Goal: Transaction & Acquisition: Purchase product/service

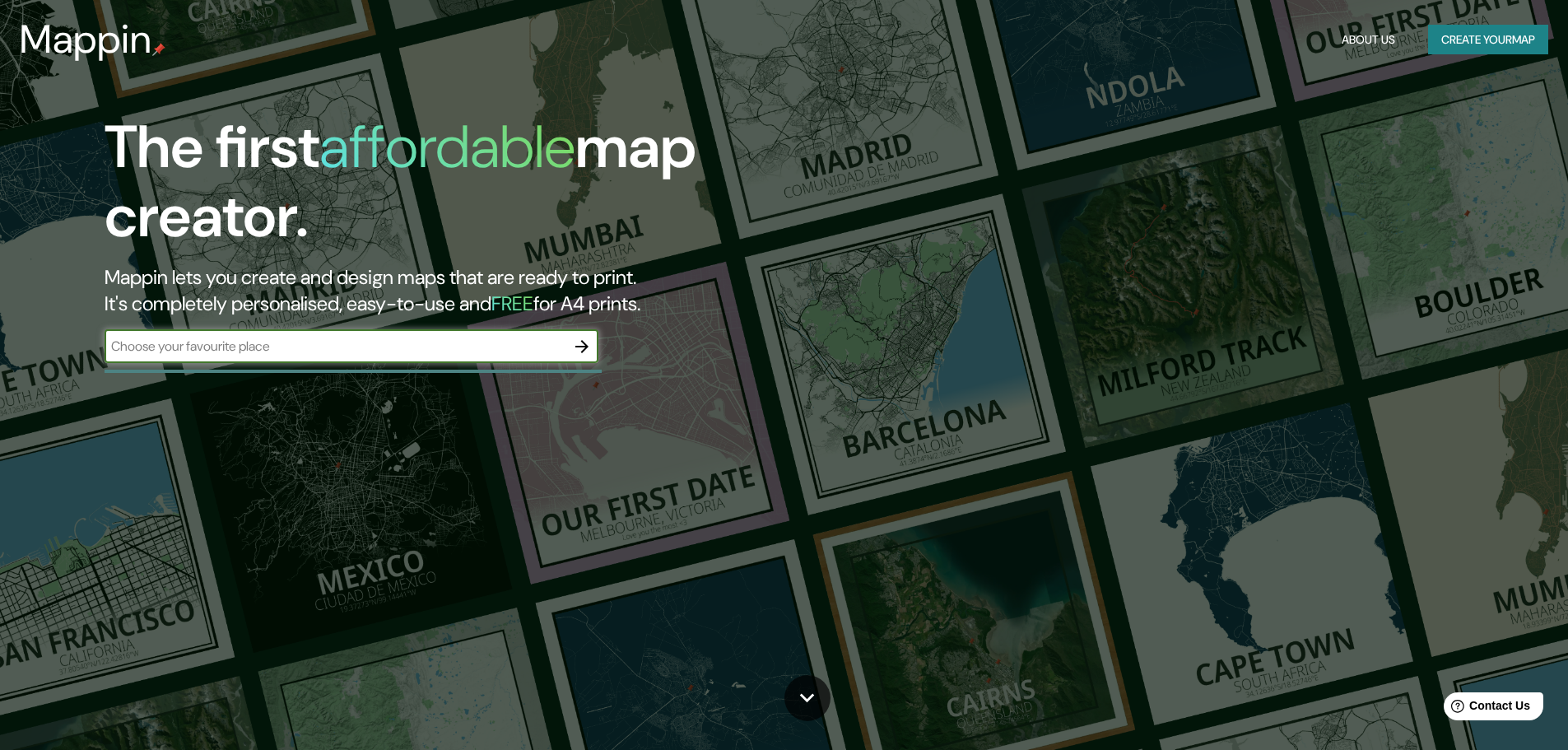
click at [488, 340] on input "text" at bounding box center [335, 346] width 461 height 19
type input "monterrey"
click at [577, 344] on icon "button" at bounding box center [581, 346] width 20 height 20
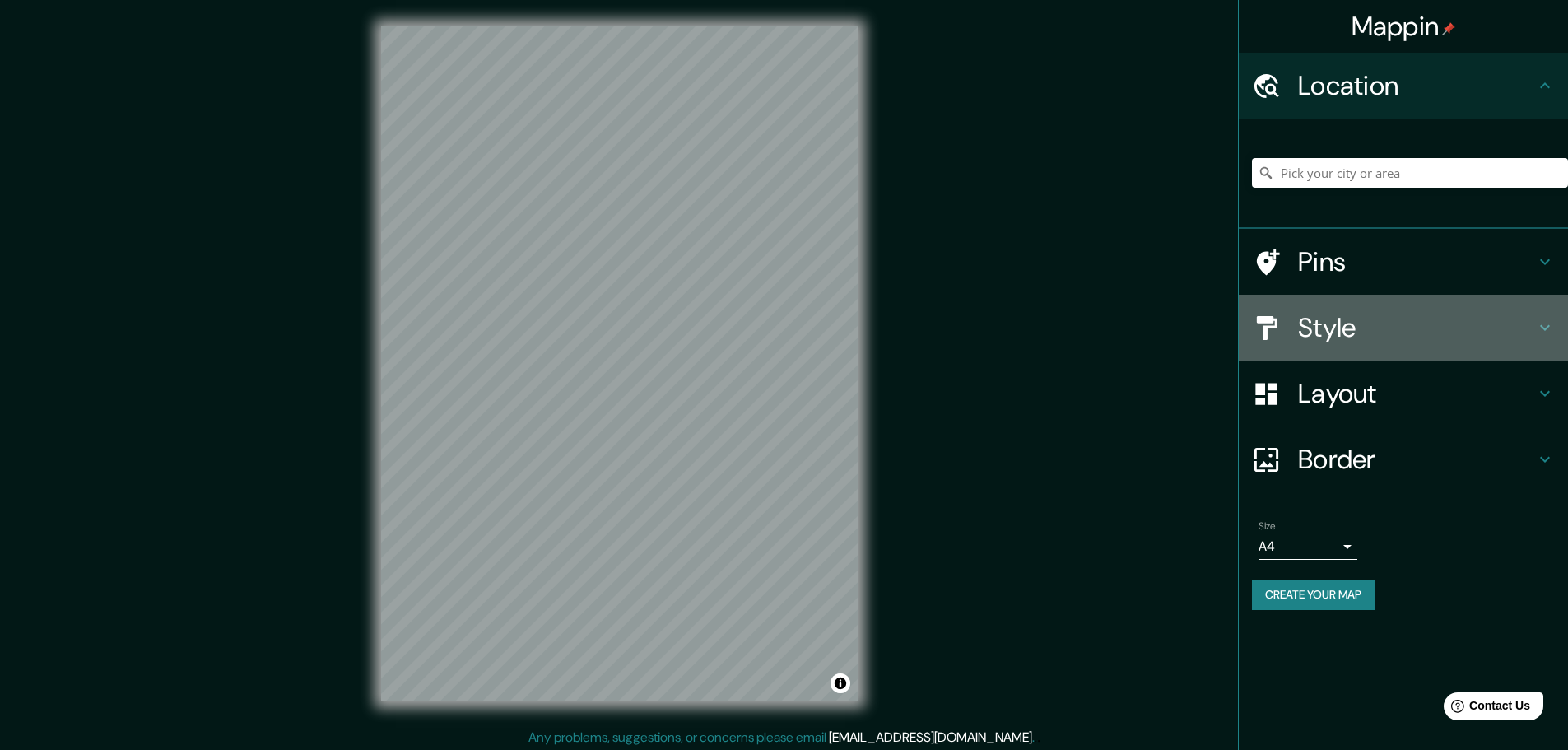
click at [1381, 318] on h4 "Style" at bounding box center [1416, 328] width 237 height 33
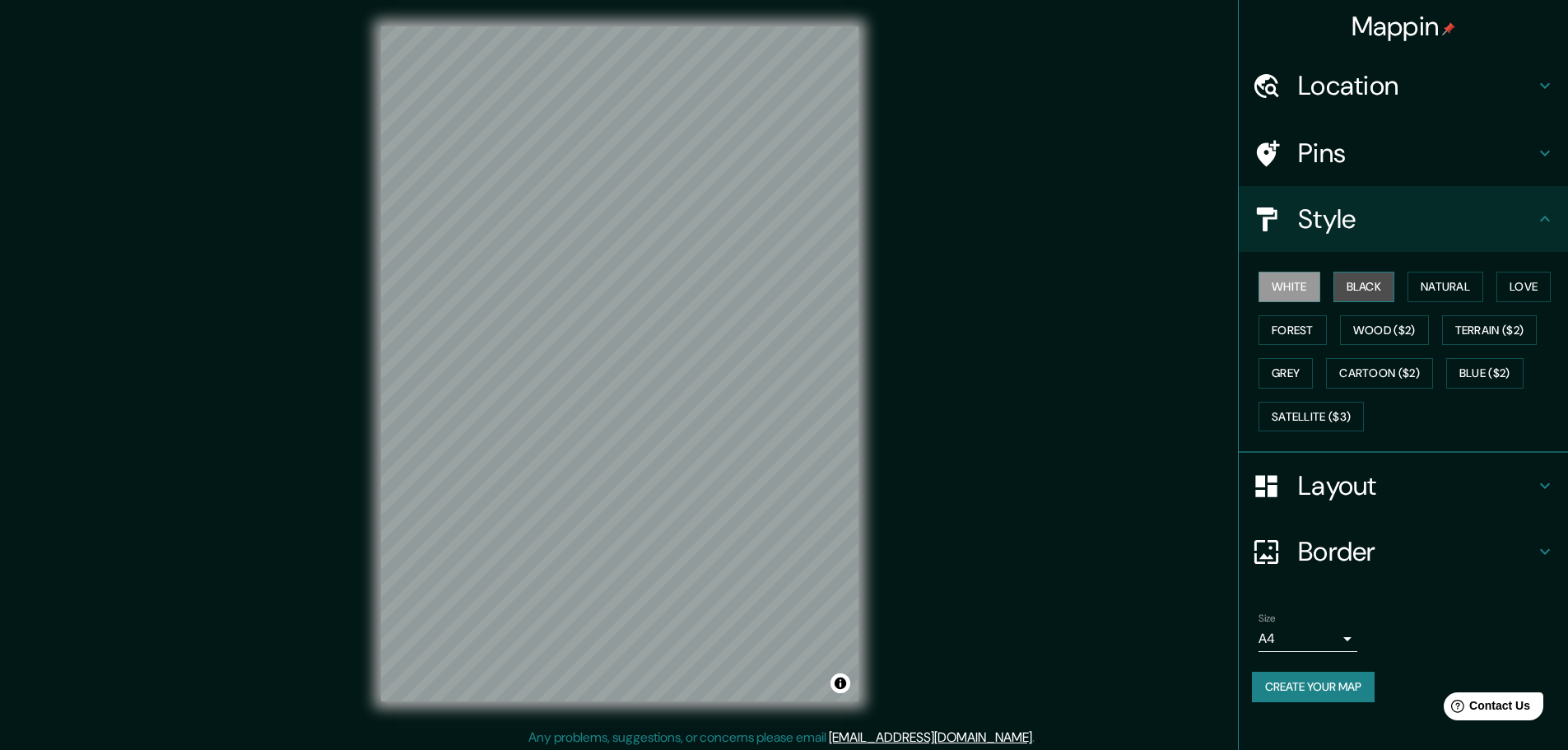
click at [1370, 284] on button "Black" at bounding box center [1364, 286] width 62 height 30
click at [1291, 366] on button "Grey" at bounding box center [1286, 372] width 54 height 30
click at [1306, 326] on button "Forest" at bounding box center [1293, 330] width 68 height 30
click at [1301, 294] on button "White" at bounding box center [1290, 286] width 62 height 30
click at [1296, 368] on button "Grey" at bounding box center [1286, 372] width 54 height 30
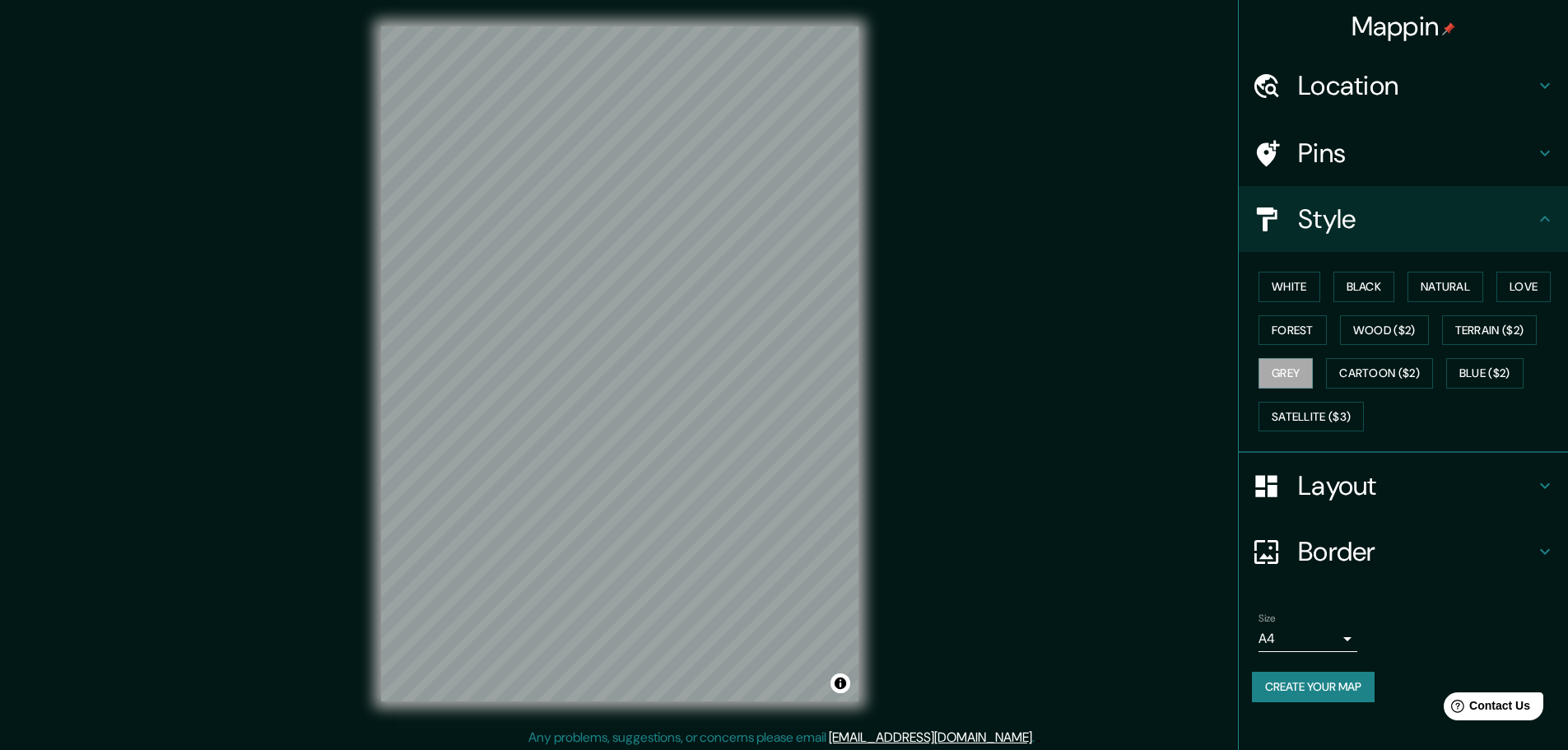
click at [1359, 91] on h4 "Location" at bounding box center [1416, 85] width 237 height 33
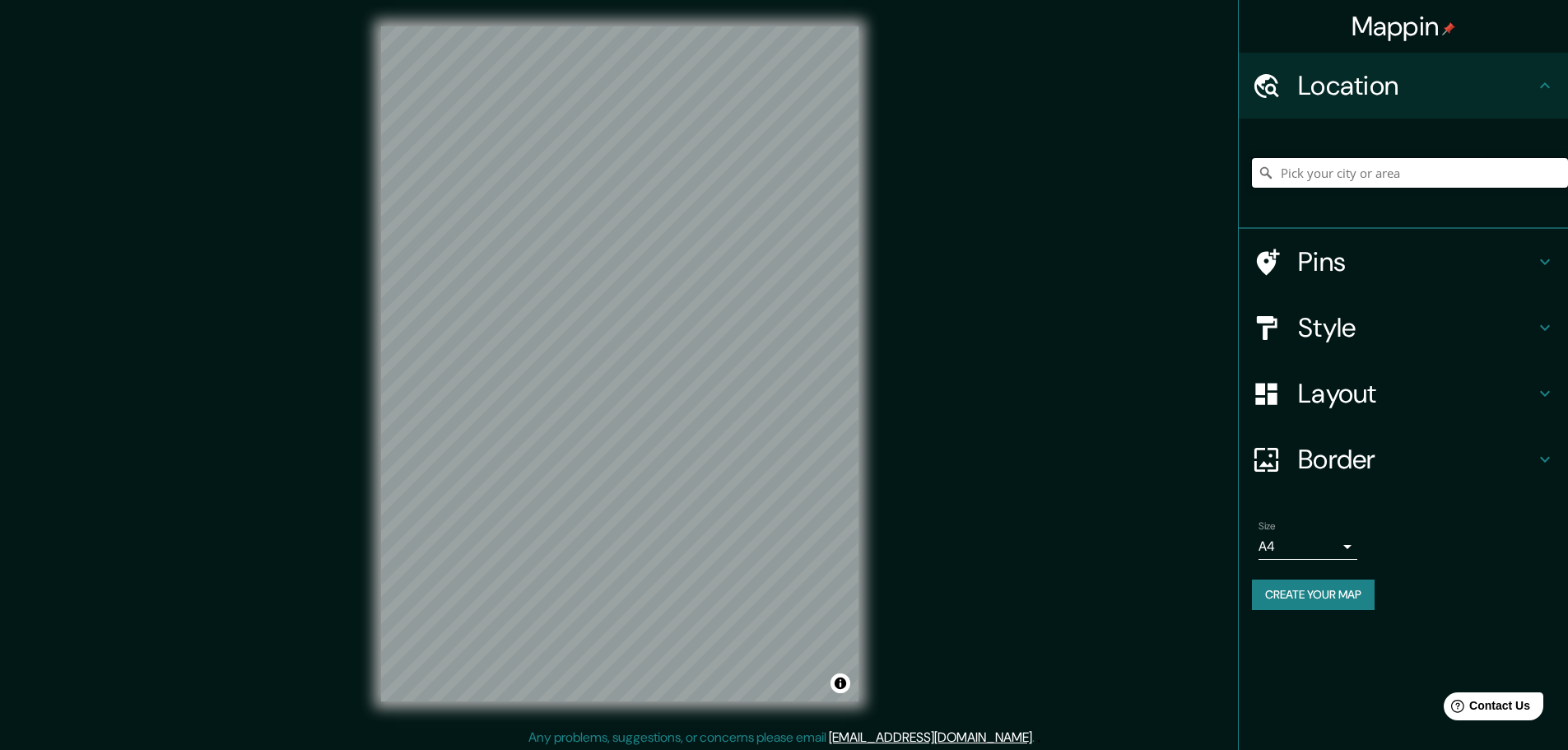
click at [1344, 167] on input "Pick your city or area" at bounding box center [1410, 172] width 317 height 29
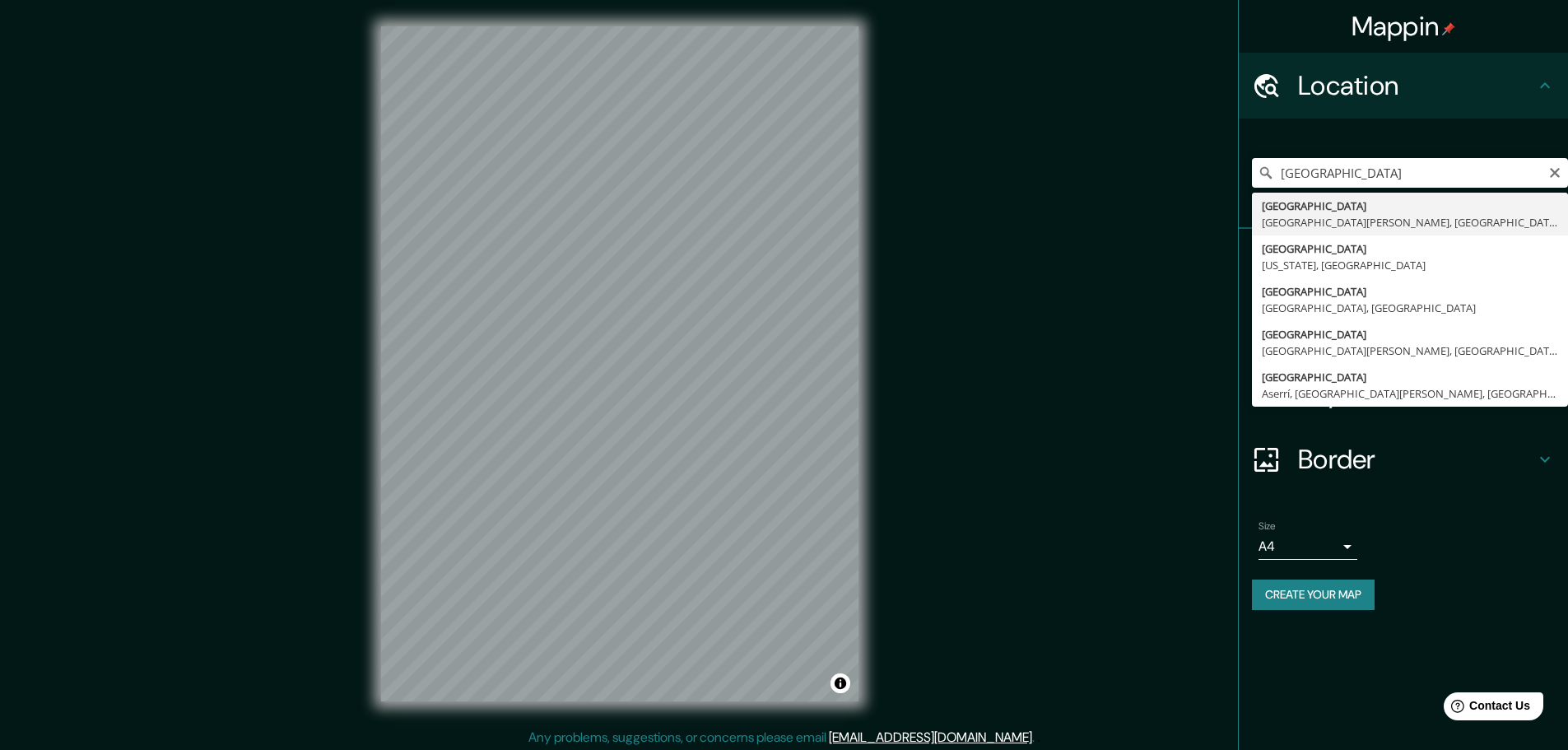
type input "[GEOGRAPHIC_DATA], [GEOGRAPHIC_DATA][PERSON_NAME], [GEOGRAPHIC_DATA]"
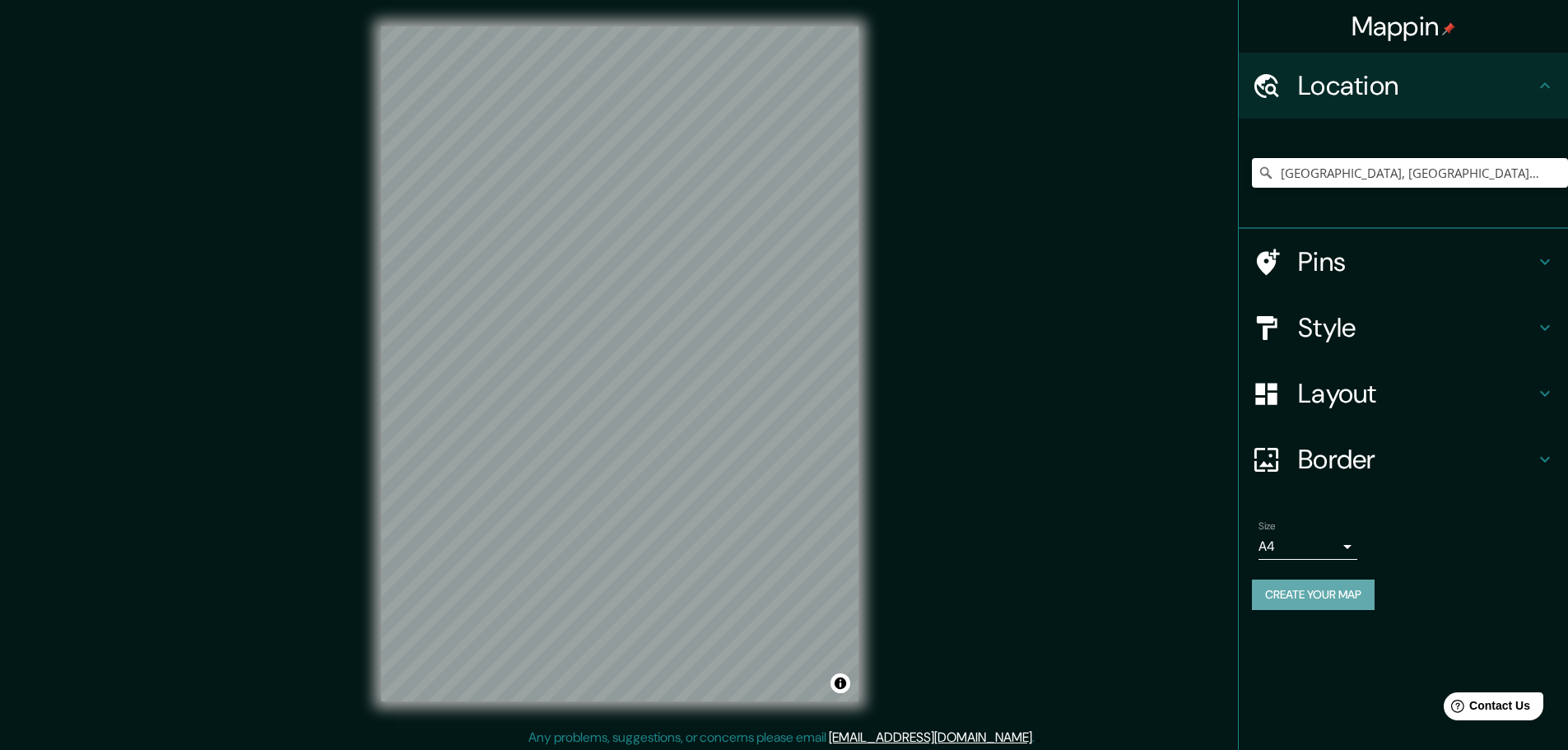
click at [1352, 597] on button "Create your map" at bounding box center [1314, 594] width 122 height 30
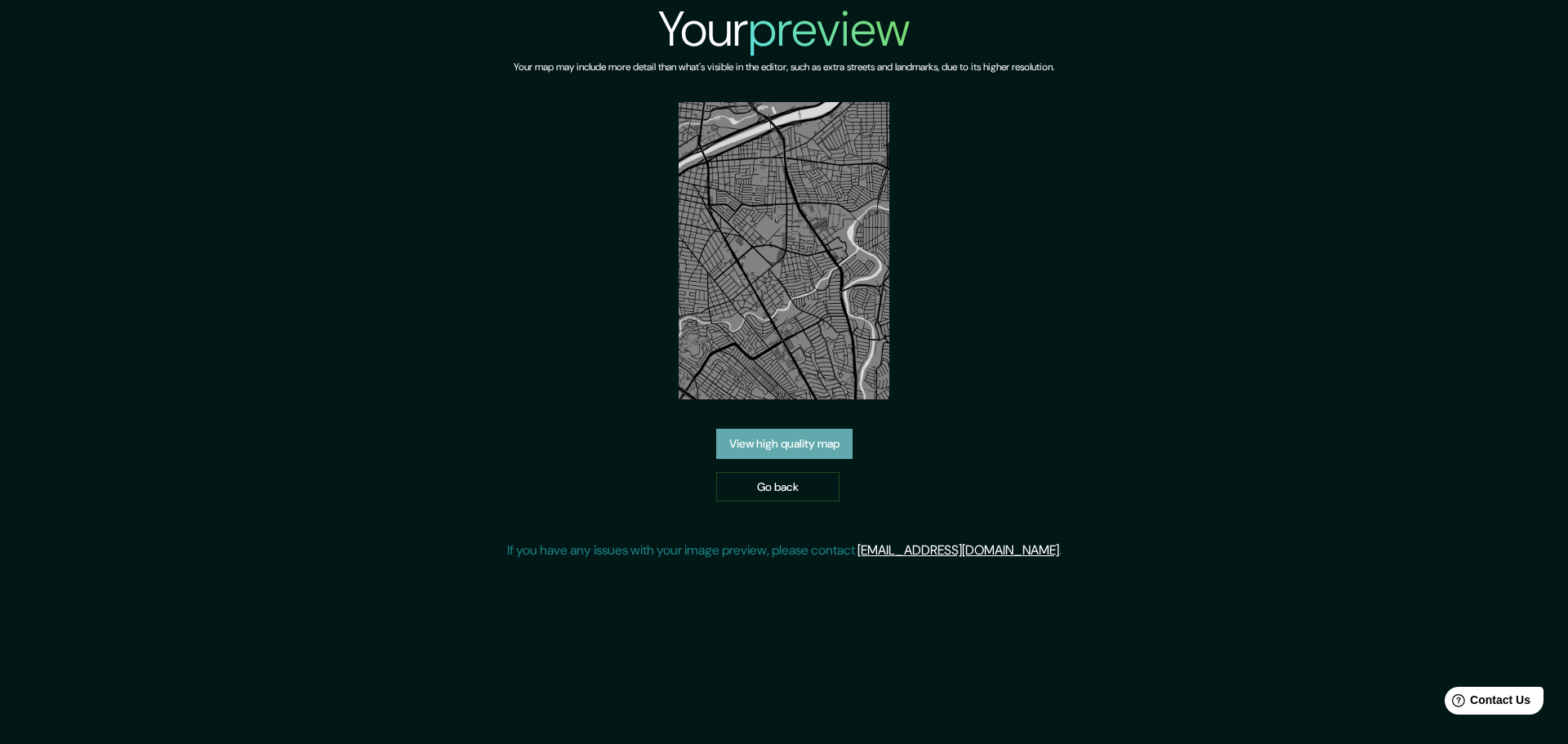
click at [836, 446] on link "View high quality map" at bounding box center [784, 443] width 136 height 30
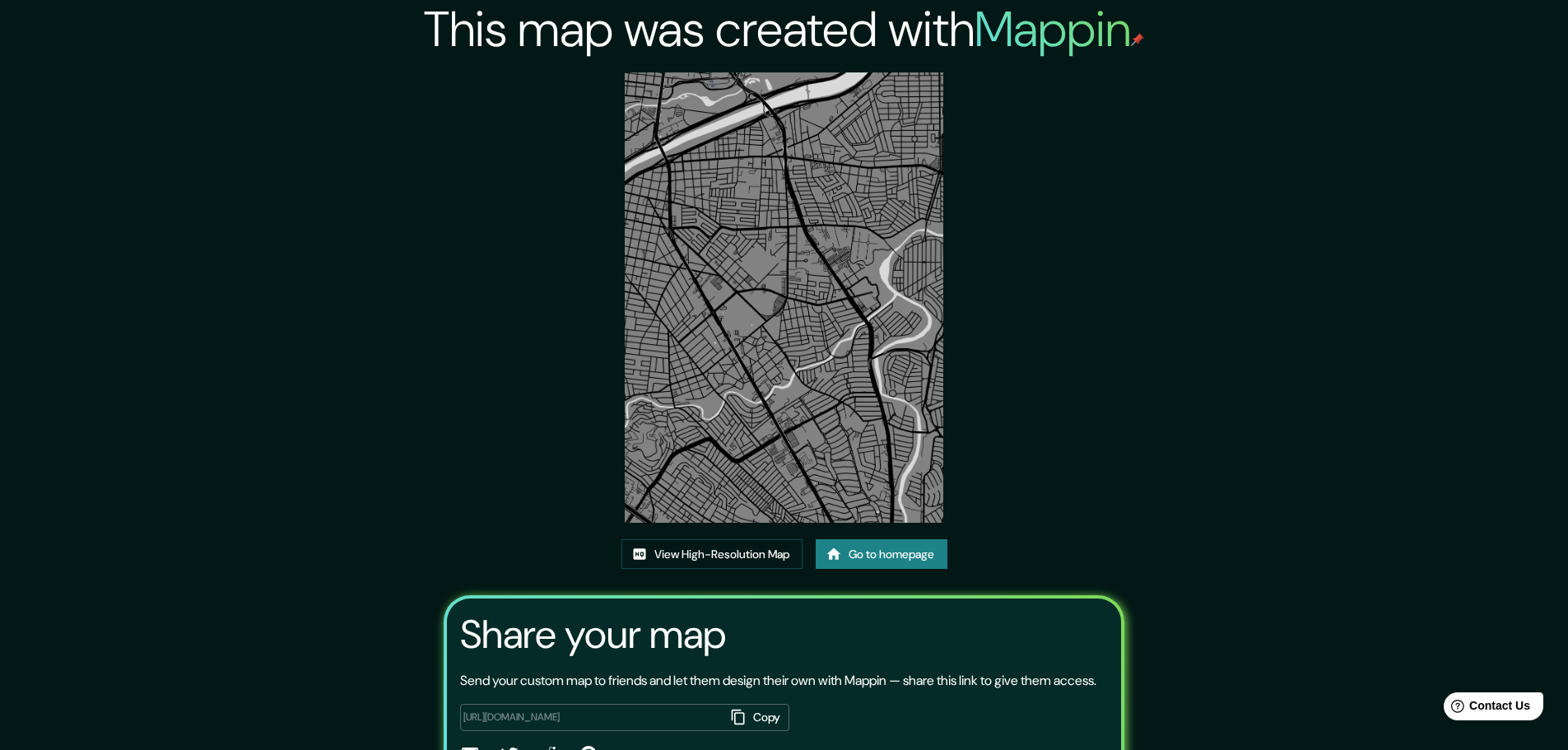
click at [793, 440] on img at bounding box center [784, 297] width 317 height 450
drag, startPoint x: 1479, startPoint y: 0, endPoint x: 1090, endPoint y: 144, distance: 414.8
click at [1090, 144] on div "This map was created with Mappin View High-Resolution Map Go to homepage Share …" at bounding box center [784, 421] width 720 height 842
drag, startPoint x: 789, startPoint y: 390, endPoint x: 1185, endPoint y: 248, distance: 420.7
click at [1185, 248] on div "This map was created with Mappin View High-Resolution Map Go to homepage Share …" at bounding box center [784, 421] width 1568 height 842
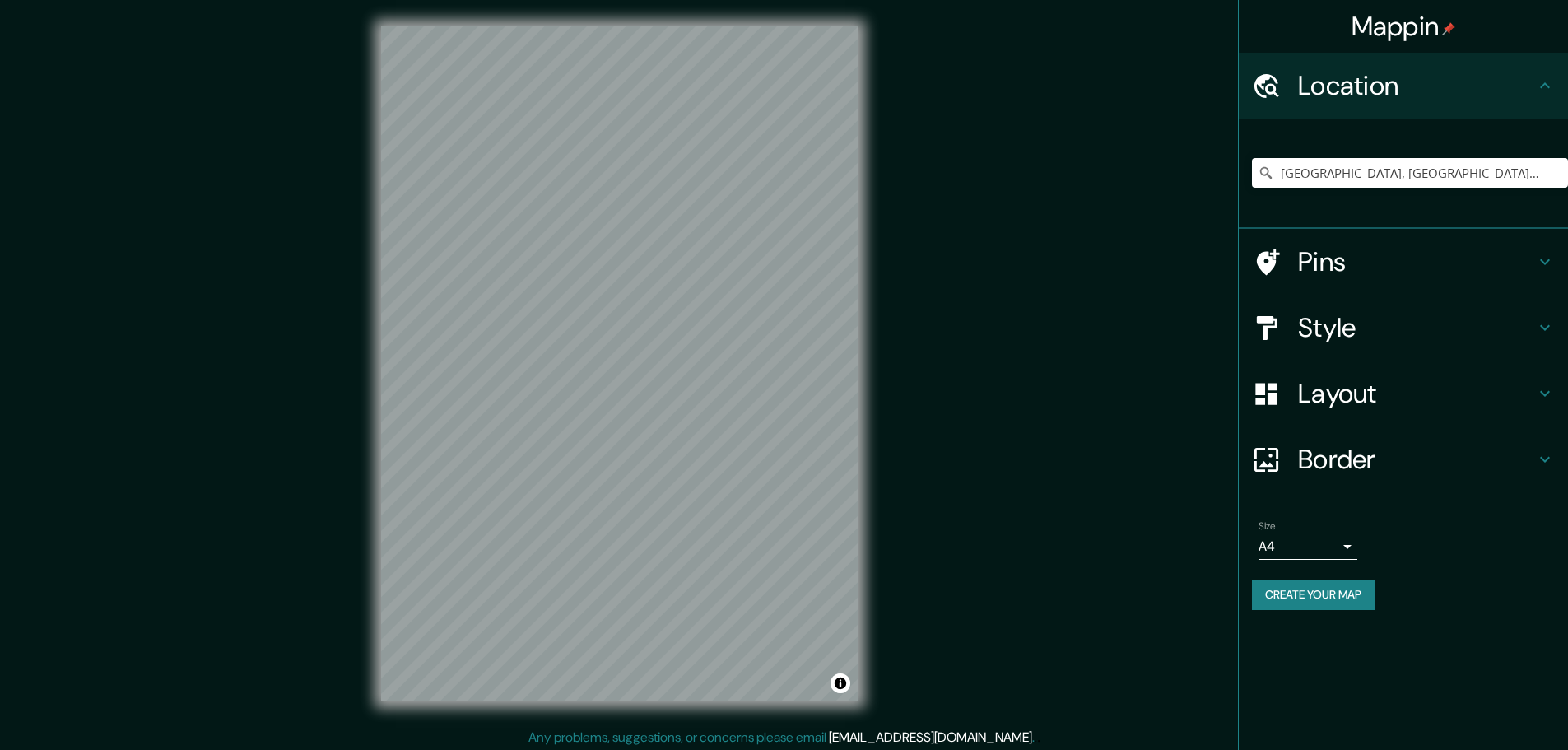
click at [1349, 451] on h4 "Border" at bounding box center [1416, 459] width 237 height 33
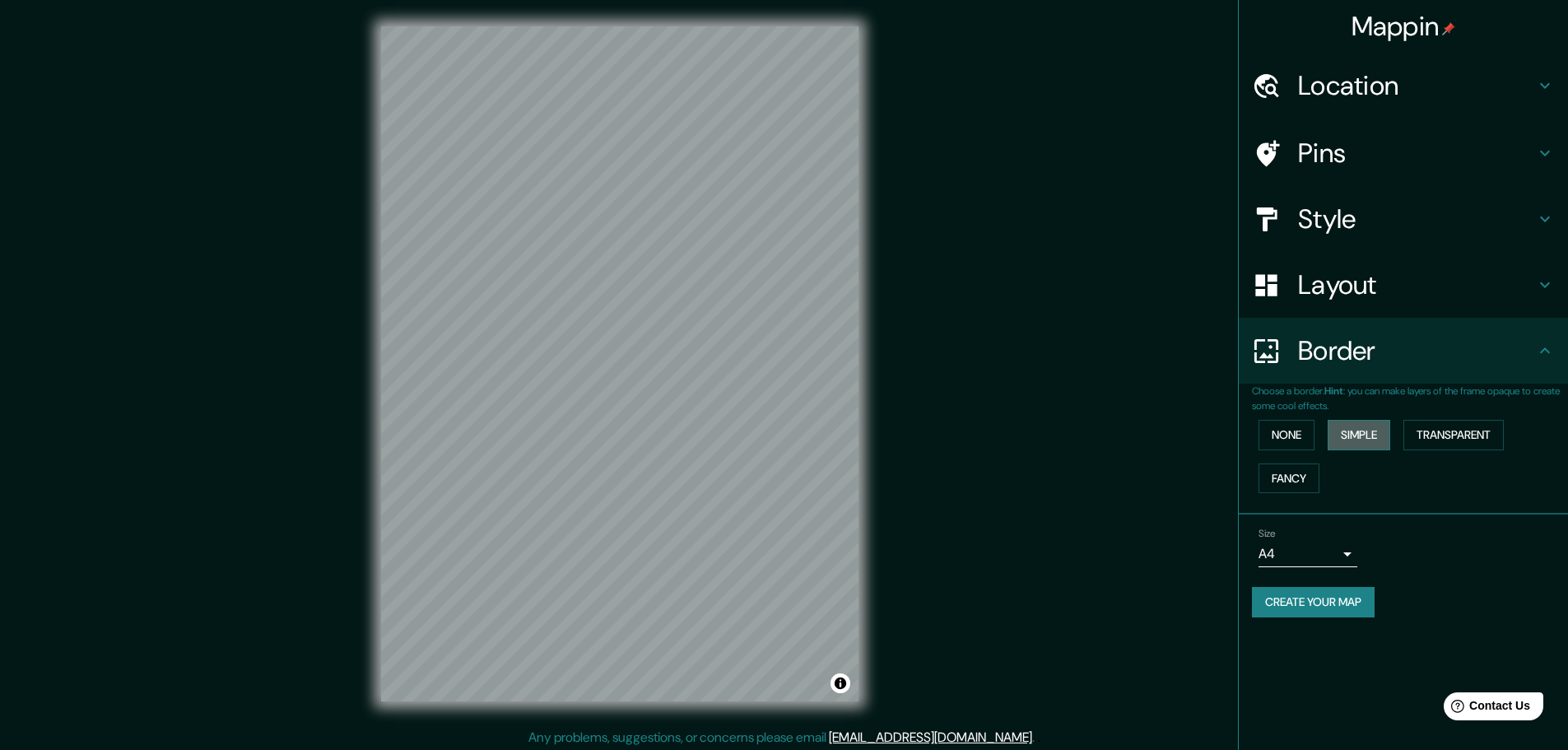
click at [1355, 434] on button "Simple" at bounding box center [1359, 434] width 63 height 30
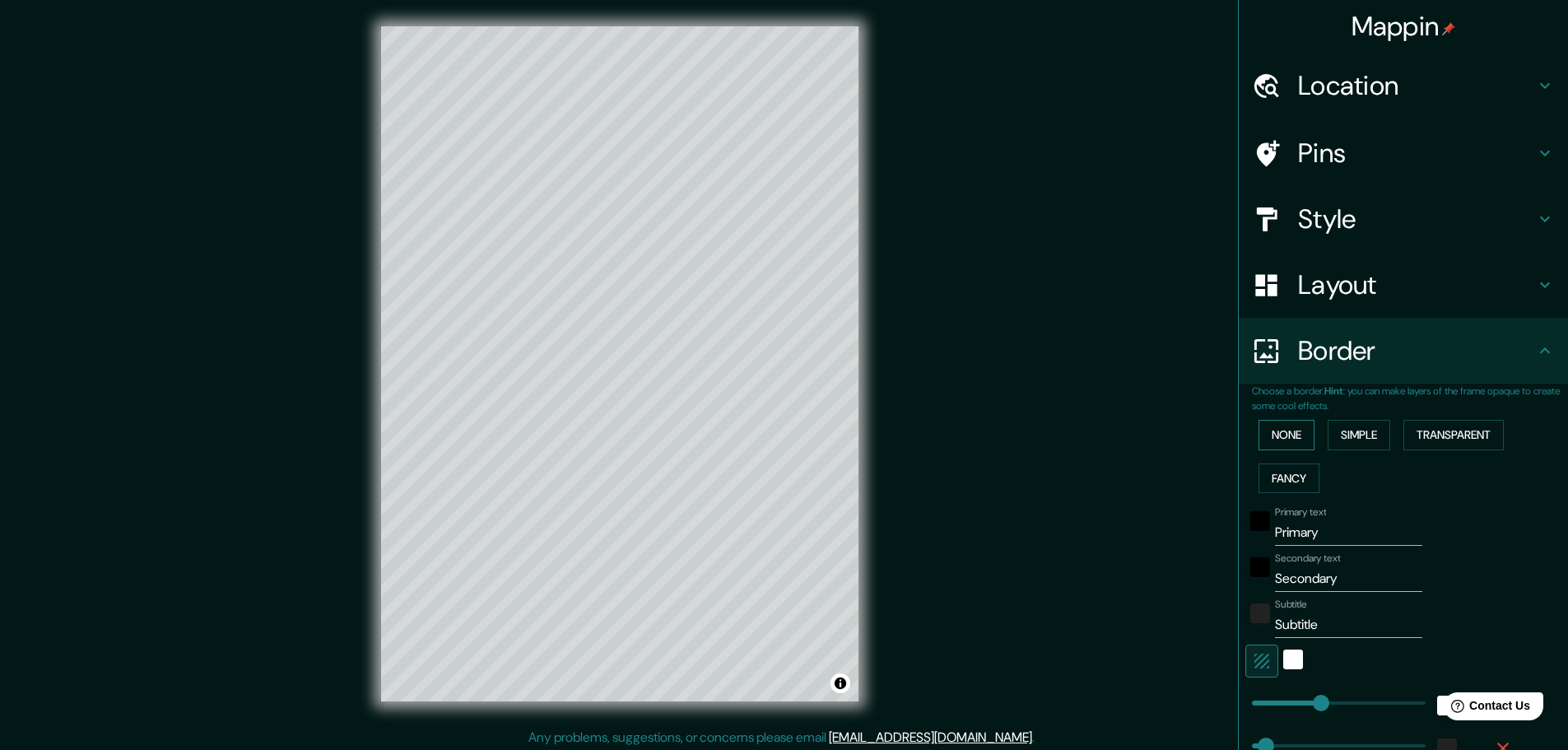
click at [1289, 433] on button "None" at bounding box center [1287, 434] width 56 height 30
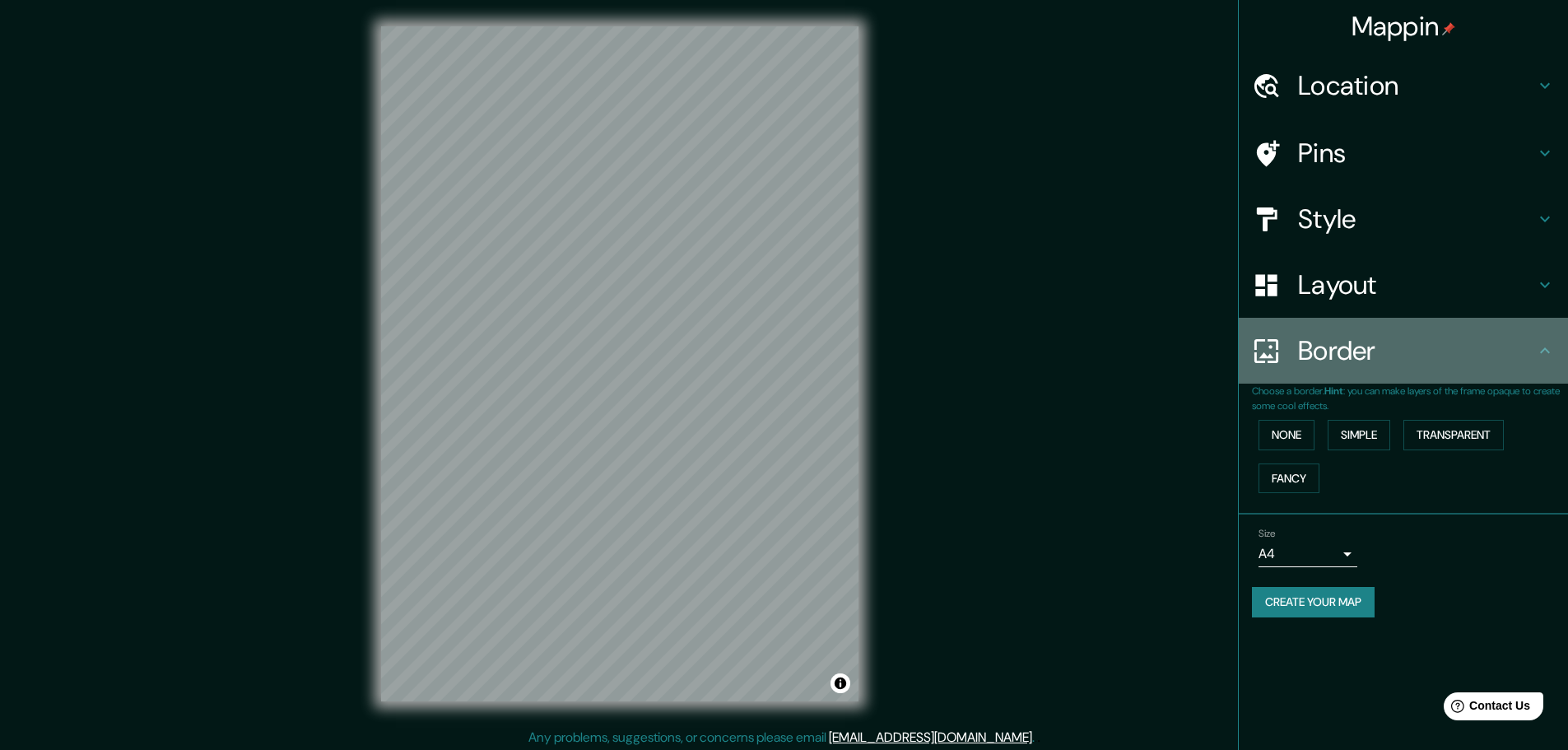
click at [1397, 354] on h4 "Border" at bounding box center [1416, 351] width 237 height 33
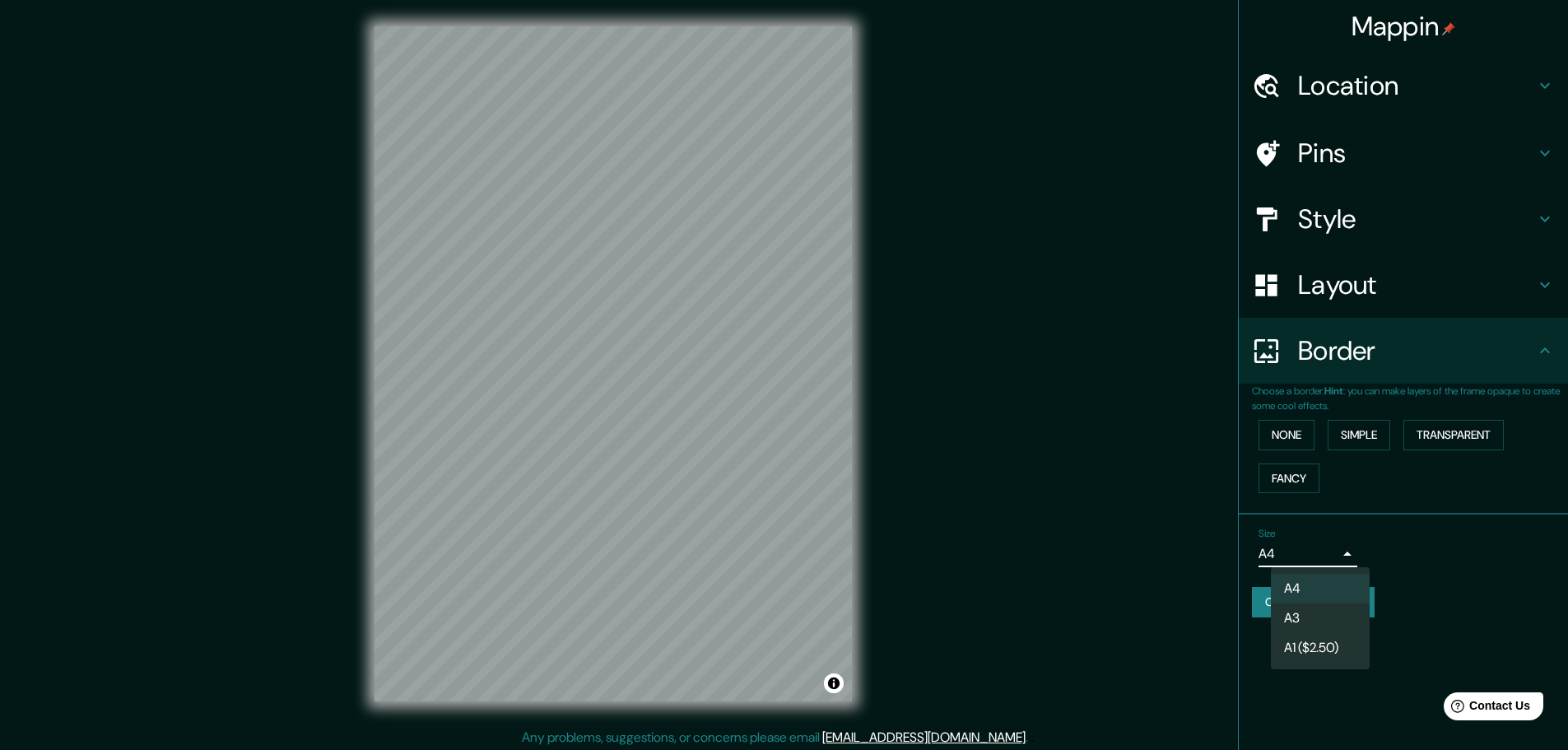
click at [1340, 559] on body "Mappin Location [GEOGRAPHIC_DATA], [GEOGRAPHIC_DATA][PERSON_NAME], [GEOGRAPHIC_…" at bounding box center [784, 375] width 1568 height 750
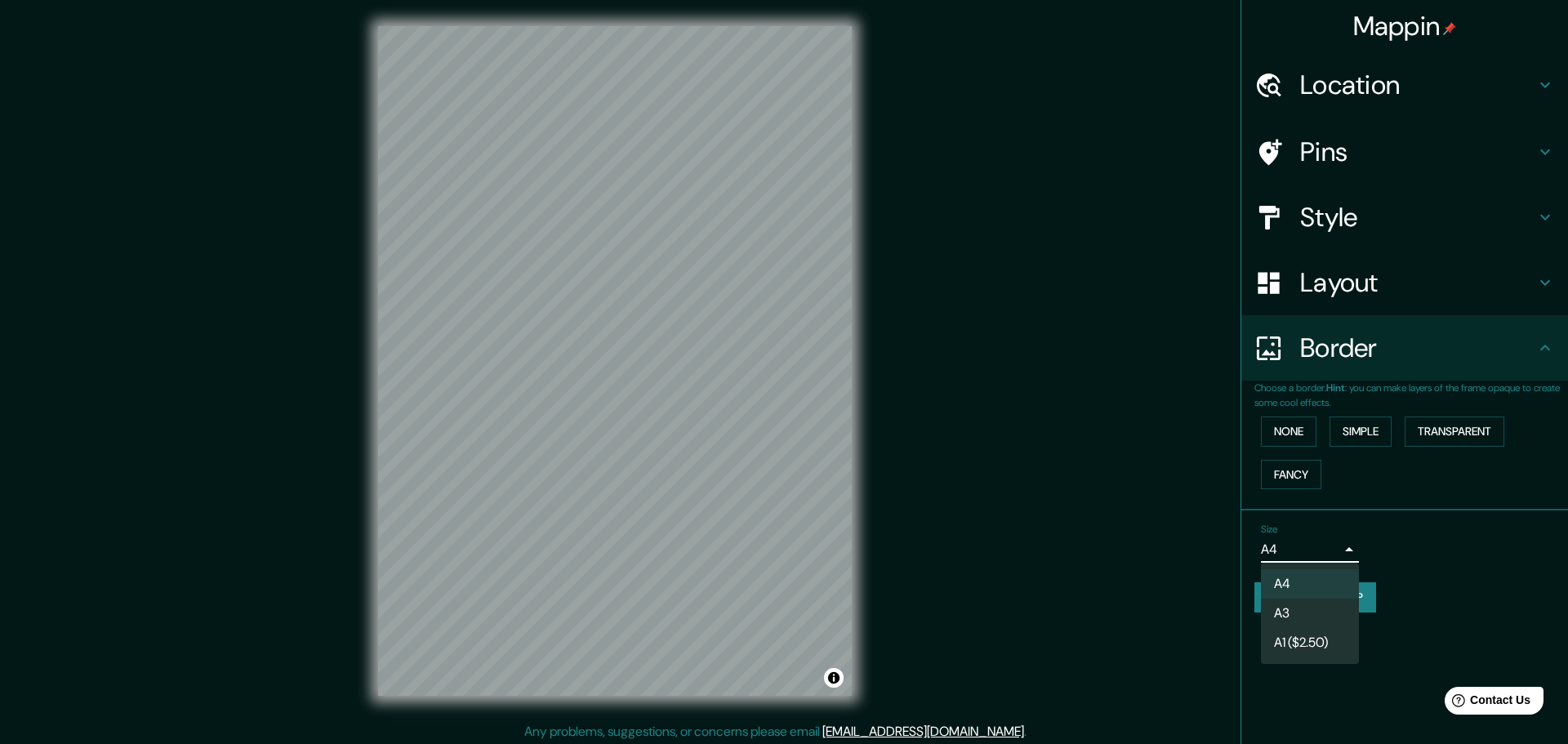
click at [1336, 544] on div at bounding box center [784, 372] width 1568 height 744
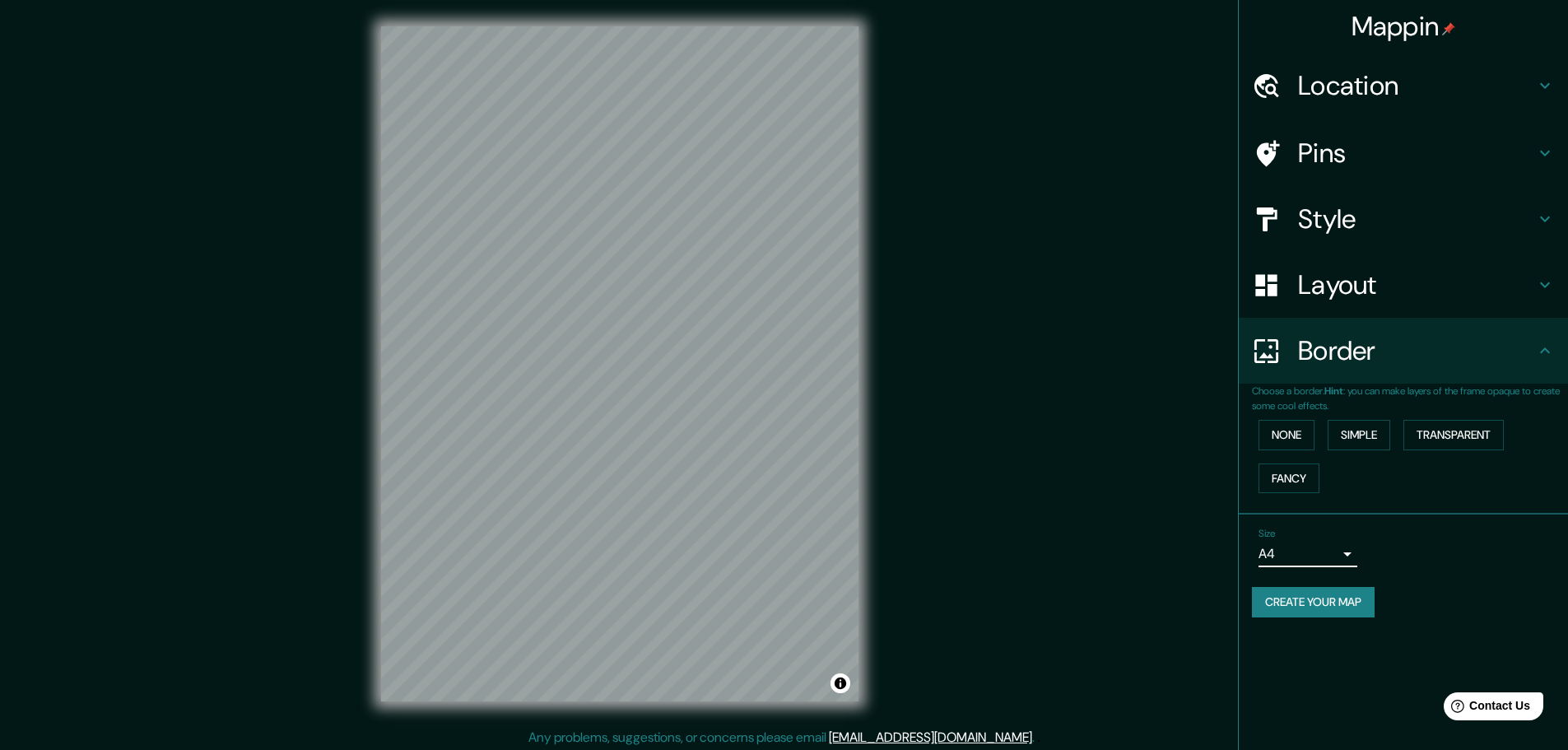
click at [1423, 274] on h4 "Layout" at bounding box center [1416, 284] width 237 height 33
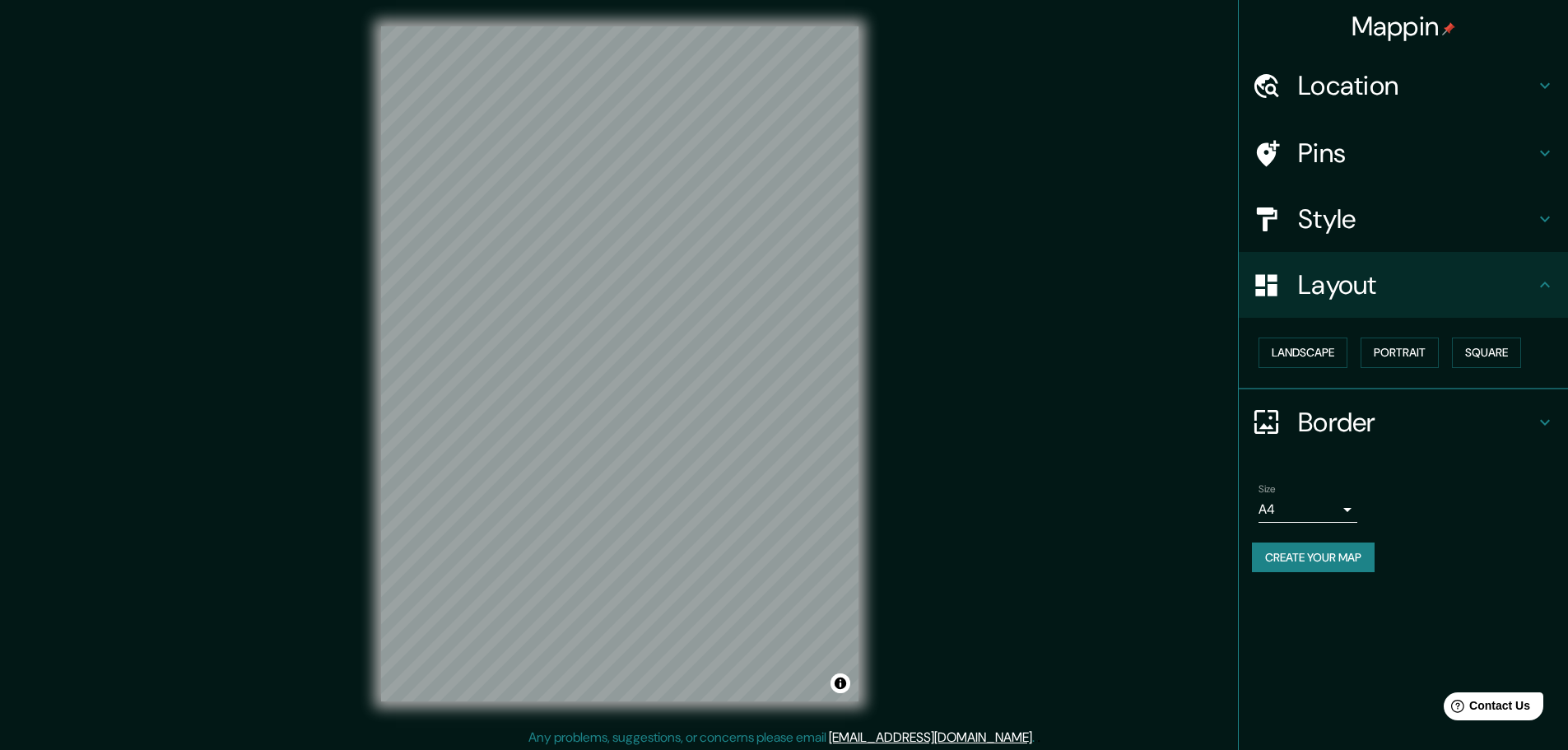
click at [1413, 168] on h4 "Pins" at bounding box center [1416, 153] width 237 height 33
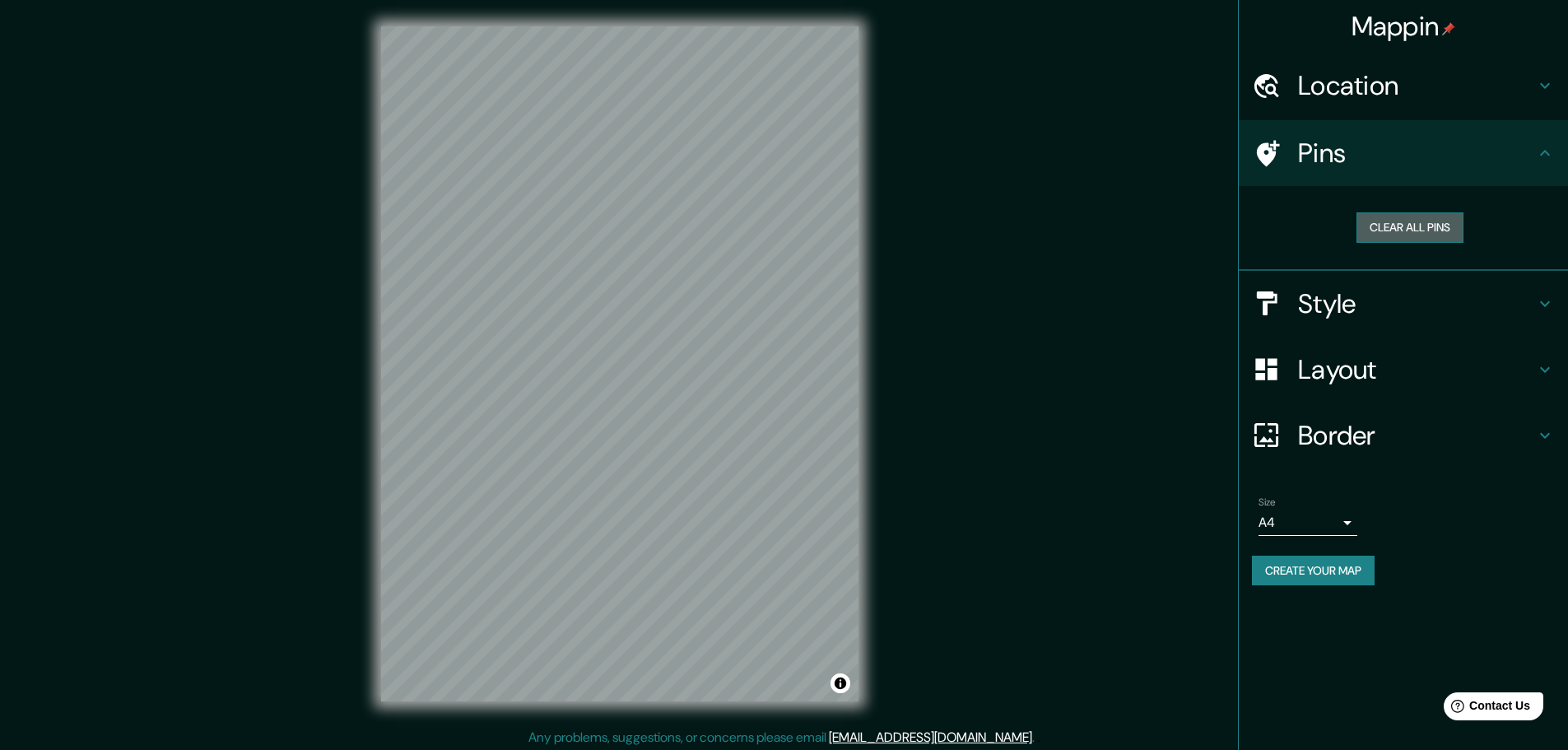
click at [1414, 222] on button "Clear all pins" at bounding box center [1410, 227] width 107 height 30
click at [1322, 147] on h4 "Pins" at bounding box center [1416, 153] width 237 height 33
click at [1401, 228] on button "Clear all pins" at bounding box center [1410, 227] width 107 height 30
